Goal: Transaction & Acquisition: Purchase product/service

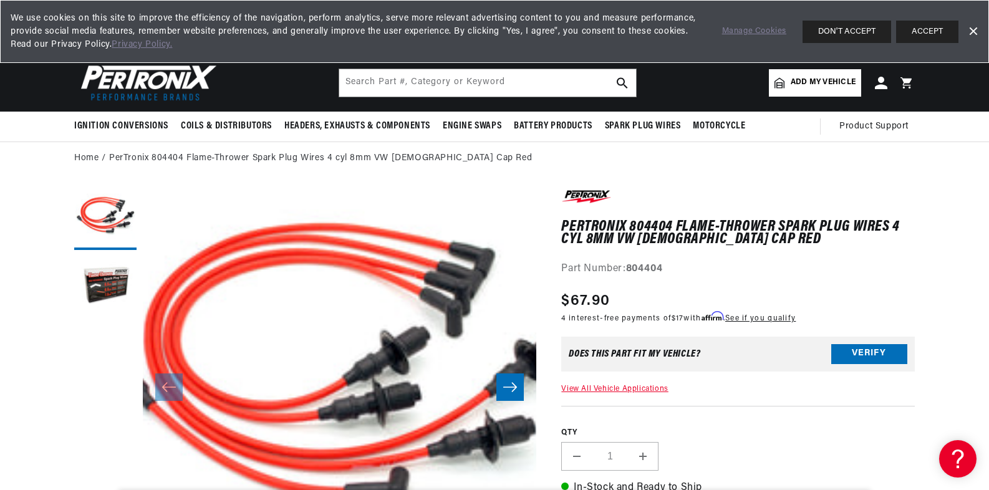
scroll to position [0, 1558]
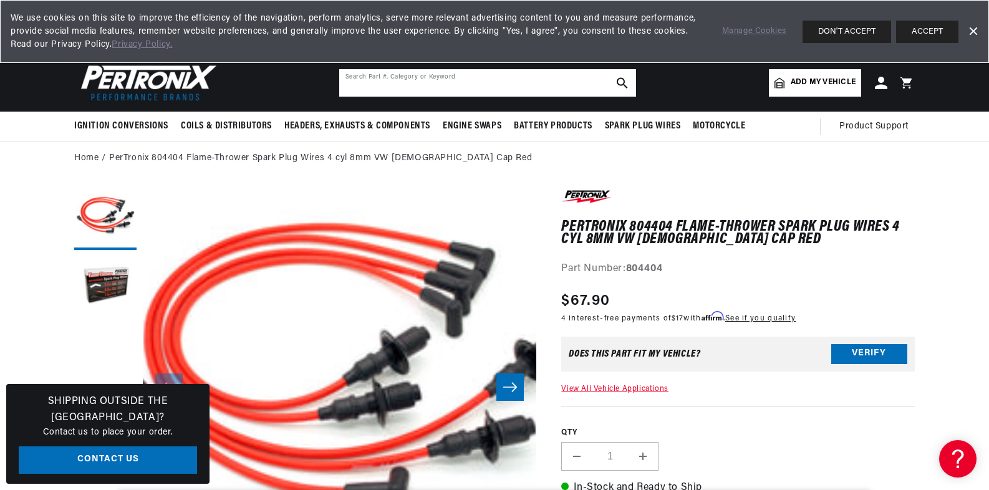
click at [419, 85] on input "text" at bounding box center [487, 82] width 297 height 27
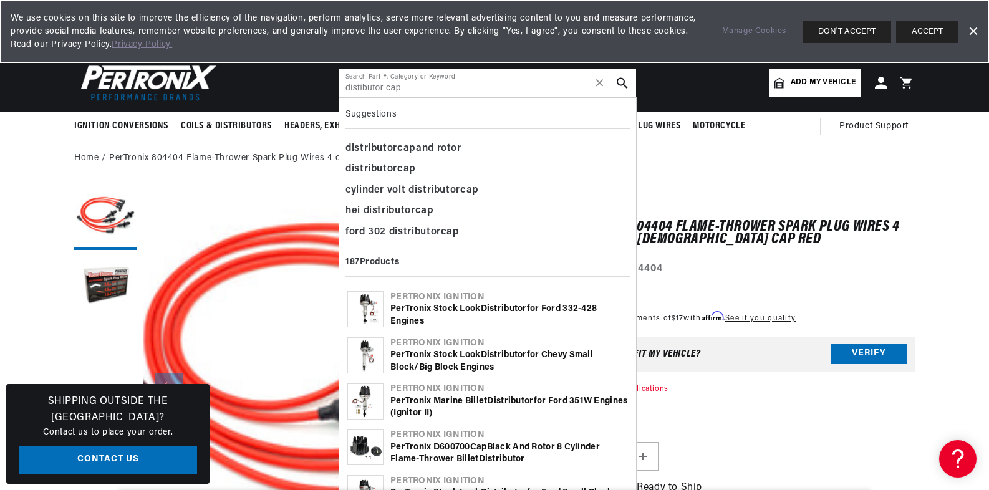
type input "distibutor cap"
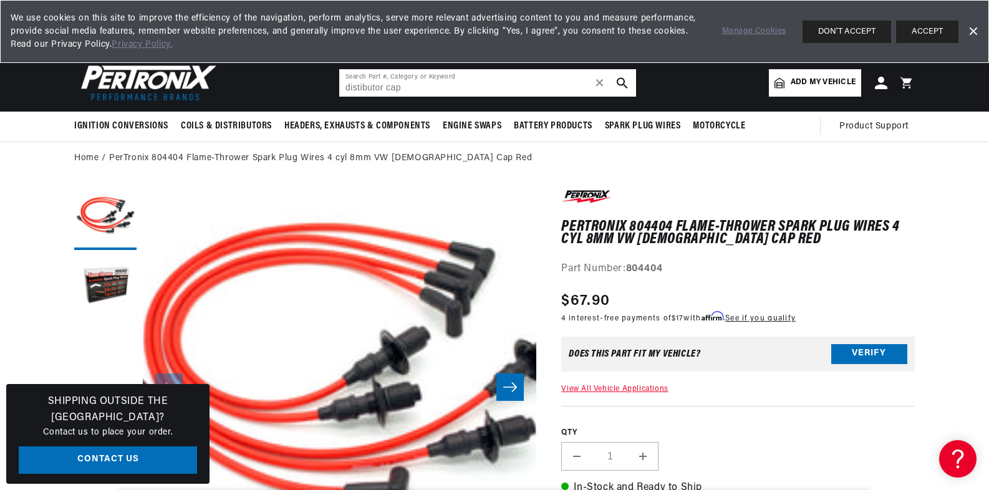
scroll to position [0, 1459]
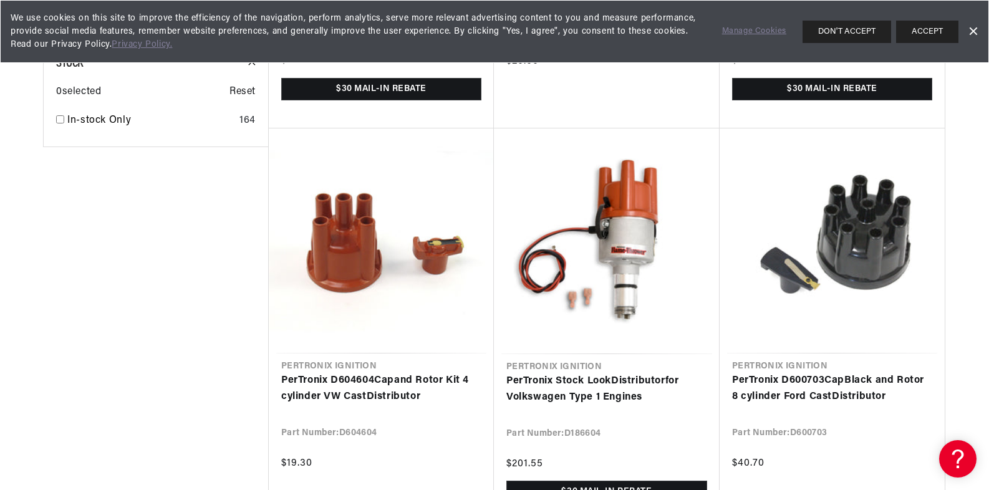
scroll to position [1485, 0]
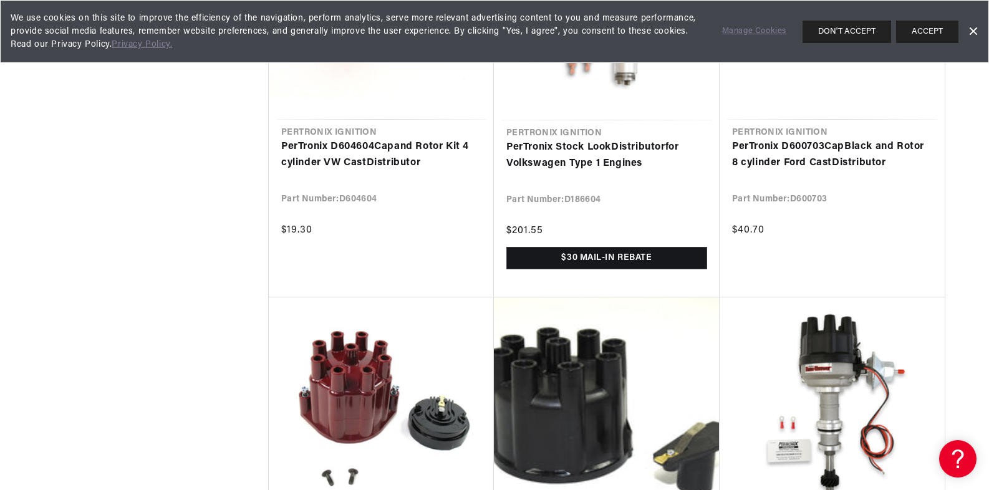
scroll to position [0, 779]
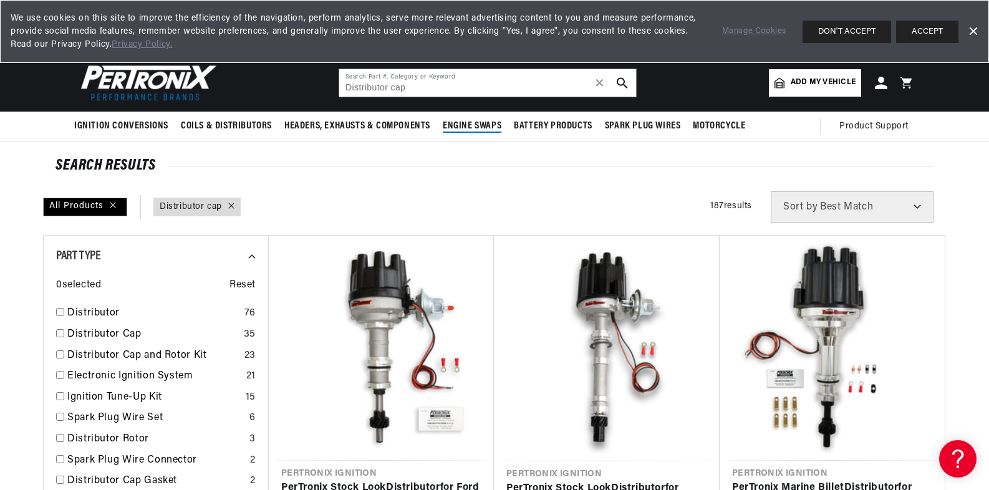
scroll to position [0, 779]
click at [804, 86] on span "Add my vehicle" at bounding box center [823, 83] width 65 height 12
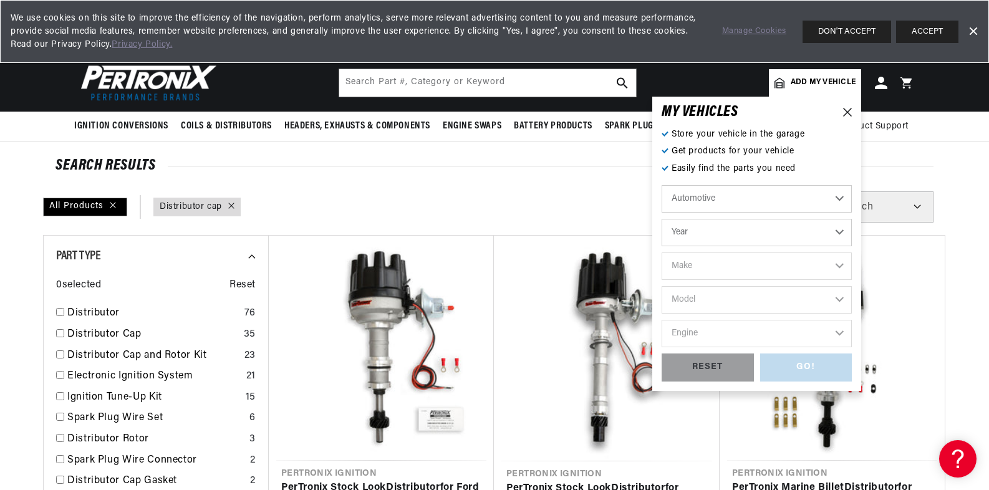
click at [730, 206] on select "Automotive Agricultural Industrial Marine Motorcycle" at bounding box center [757, 198] width 190 height 27
click at [662, 185] on select "Automotive Agricultural Industrial Marine Motorcycle" at bounding box center [757, 198] width 190 height 27
click at [728, 242] on select "Year 2022 2021 2020 2019 2018 2017 2016 2015 2014 2013 2012 2011 2010 2009 2008…" at bounding box center [757, 232] width 190 height 27
select select "1972"
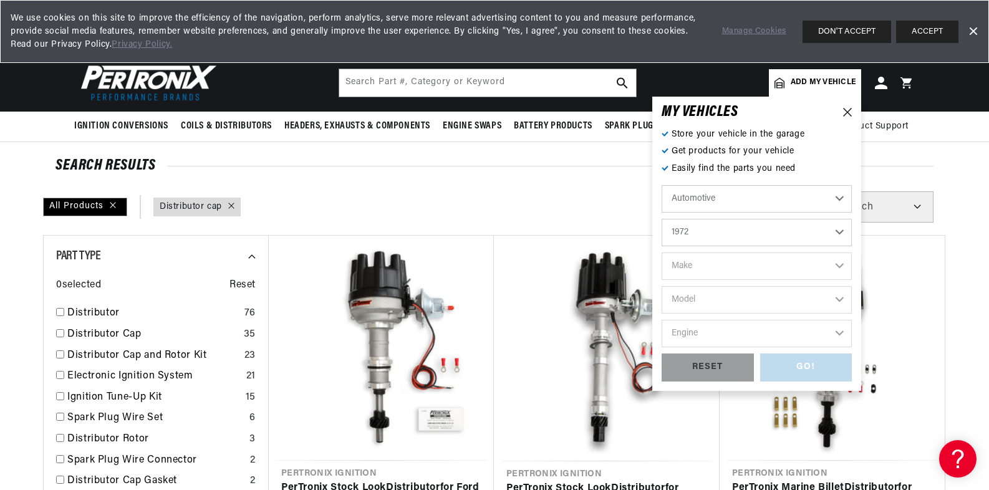
click at [662, 219] on select "Year 2022 2021 2020 2019 2018 2017 2016 2015 2014 2013 2012 2011 2010 2009 2008…" at bounding box center [757, 232] width 190 height 27
select select "1972"
click at [709, 268] on select "Make Alfa Romeo American Motors Aston Martin Audi Austin BMW Buick Cadillac Che…" at bounding box center [757, 266] width 190 height 27
select select "Porsche"
click at [662, 253] on select "Make Alfa Romeo American Motors Aston Martin Audi Austin BMW Buick Cadillac Che…" at bounding box center [757, 266] width 190 height 27
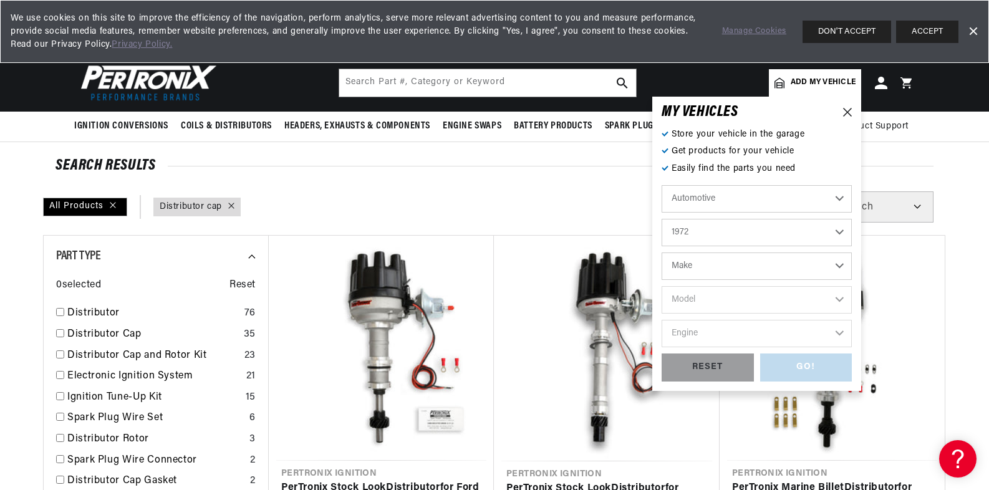
select select "Porsche"
click at [724, 300] on select "Model 911 914" at bounding box center [757, 299] width 190 height 27
select select "914"
click at [662, 286] on select "Model 911 914" at bounding box center [757, 299] width 190 height 27
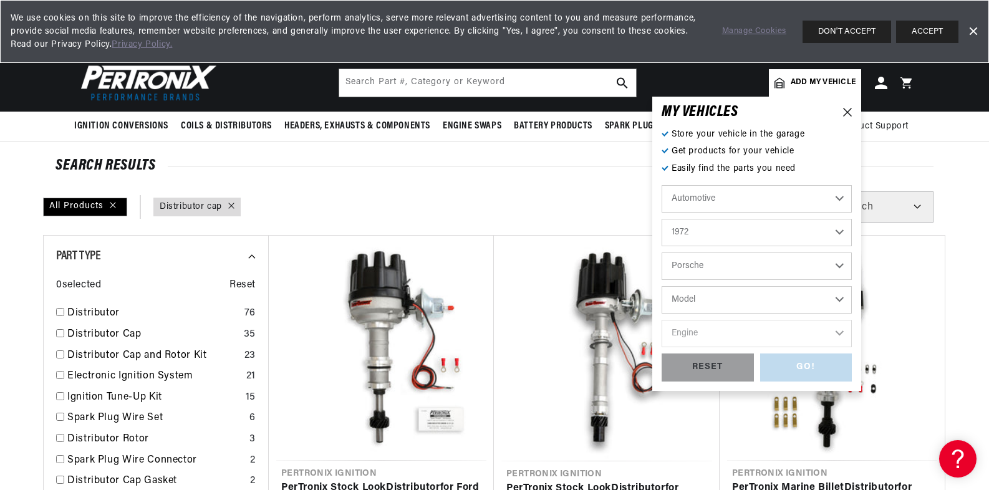
select select "914"
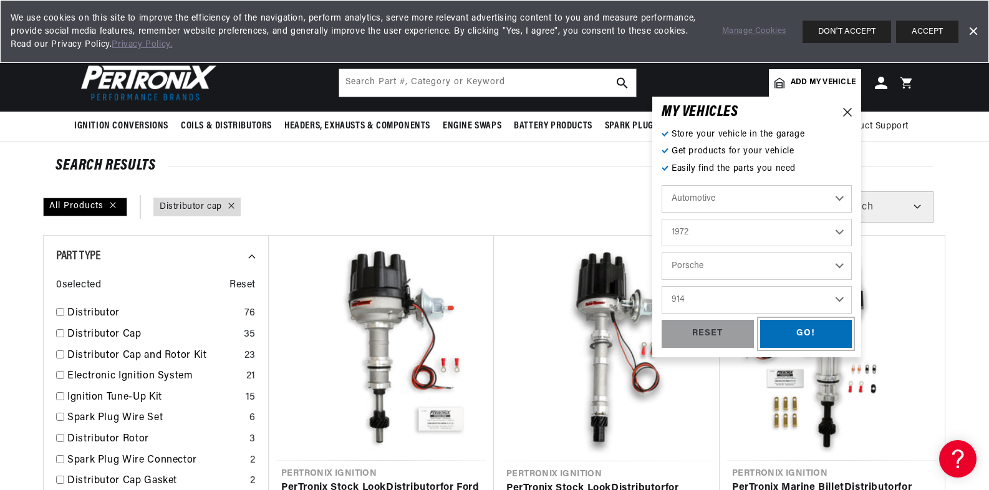
click at [798, 339] on div "GO!" at bounding box center [806, 334] width 92 height 28
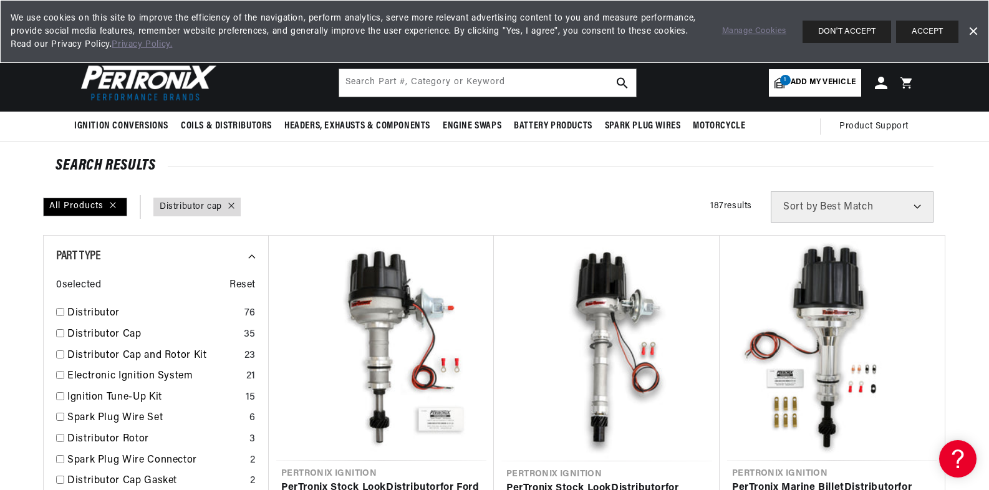
type input "Distributor cap"
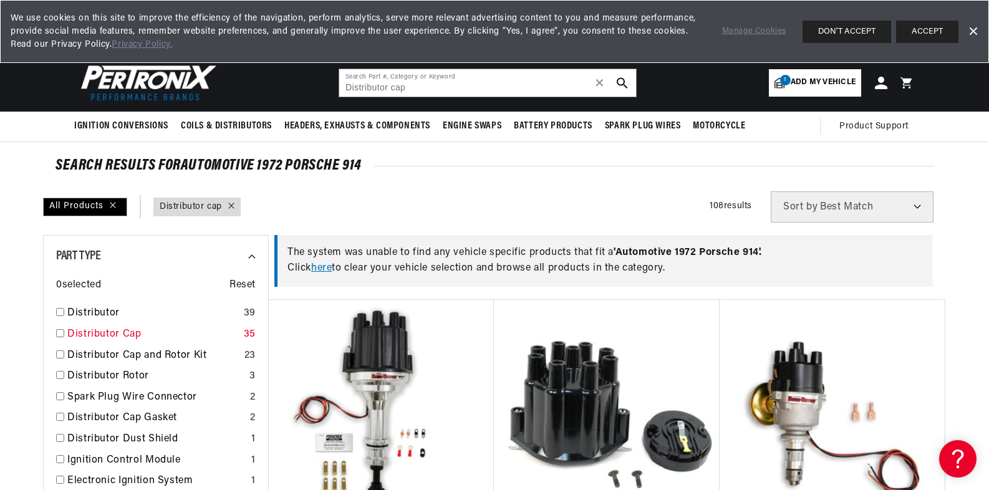
click at [56, 337] on input "checkbox" at bounding box center [60, 333] width 8 height 8
checkbox input "true"
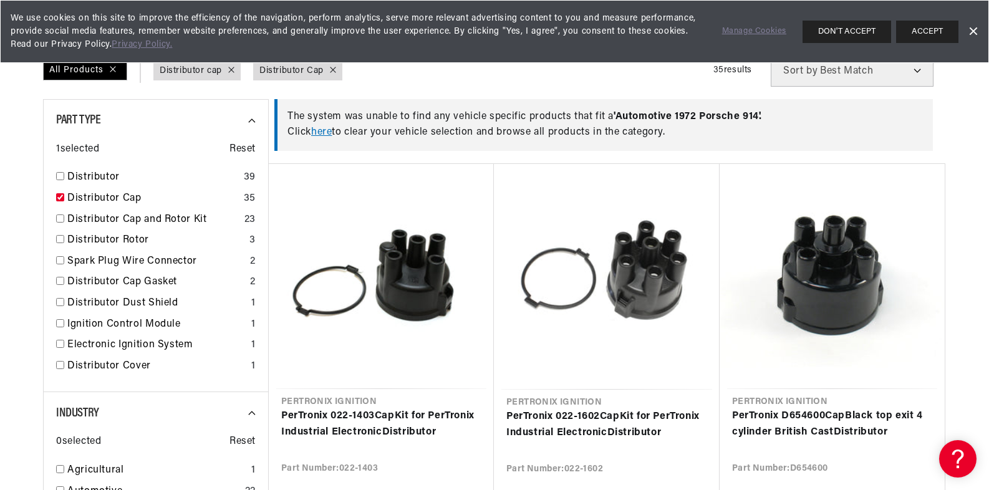
scroll to position [144, 0]
